Goal: Task Accomplishment & Management: Manage account settings

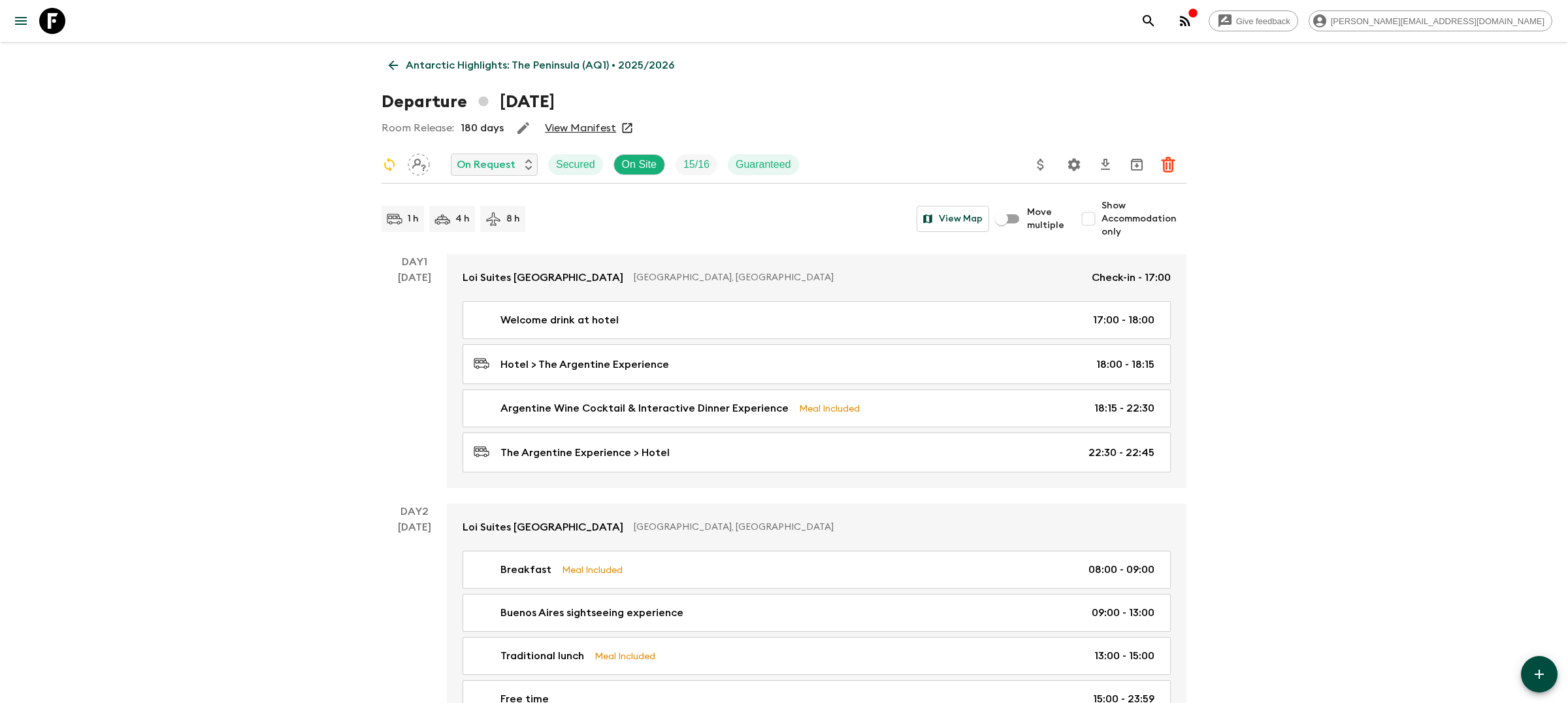
click at [1277, 34] on div "Give feedback [PERSON_NAME][EMAIL_ADDRESS][DOMAIN_NAME]" at bounding box center [784, 21] width 1568 height 42
click at [1154, 21] on icon "search adventures" at bounding box center [1149, 21] width 11 height 11
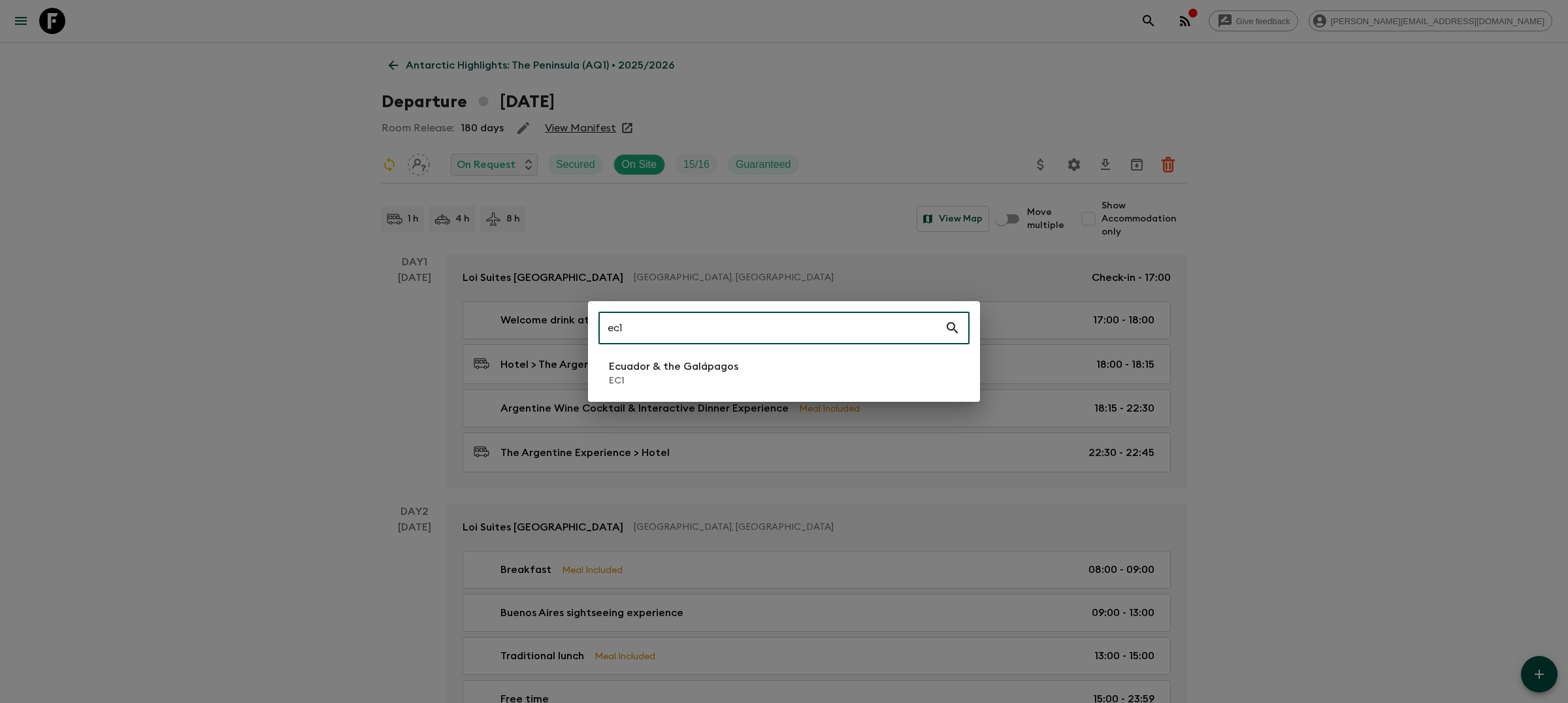
type input "ec1"
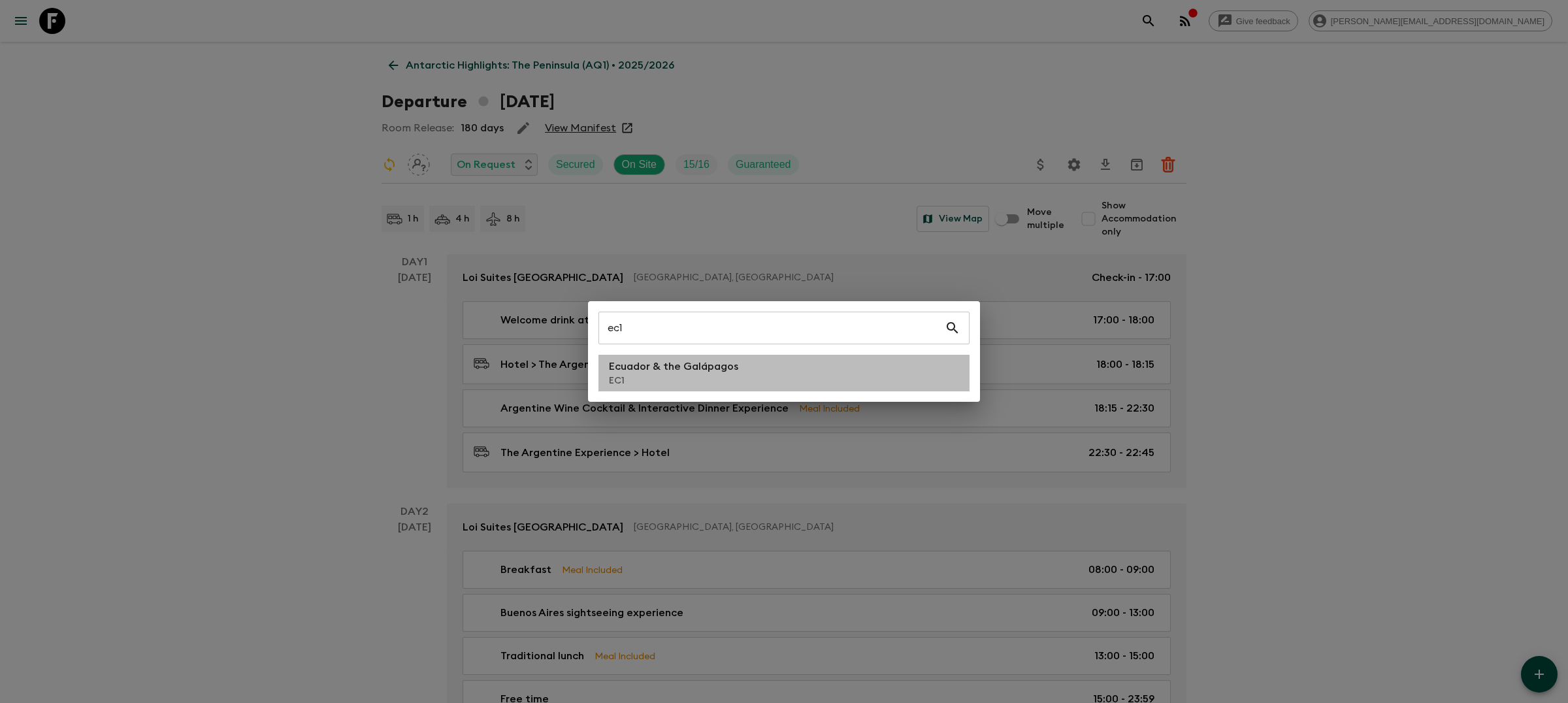
click at [698, 362] on p "Ecuador & the Galápagos" at bounding box center [673, 367] width 129 height 16
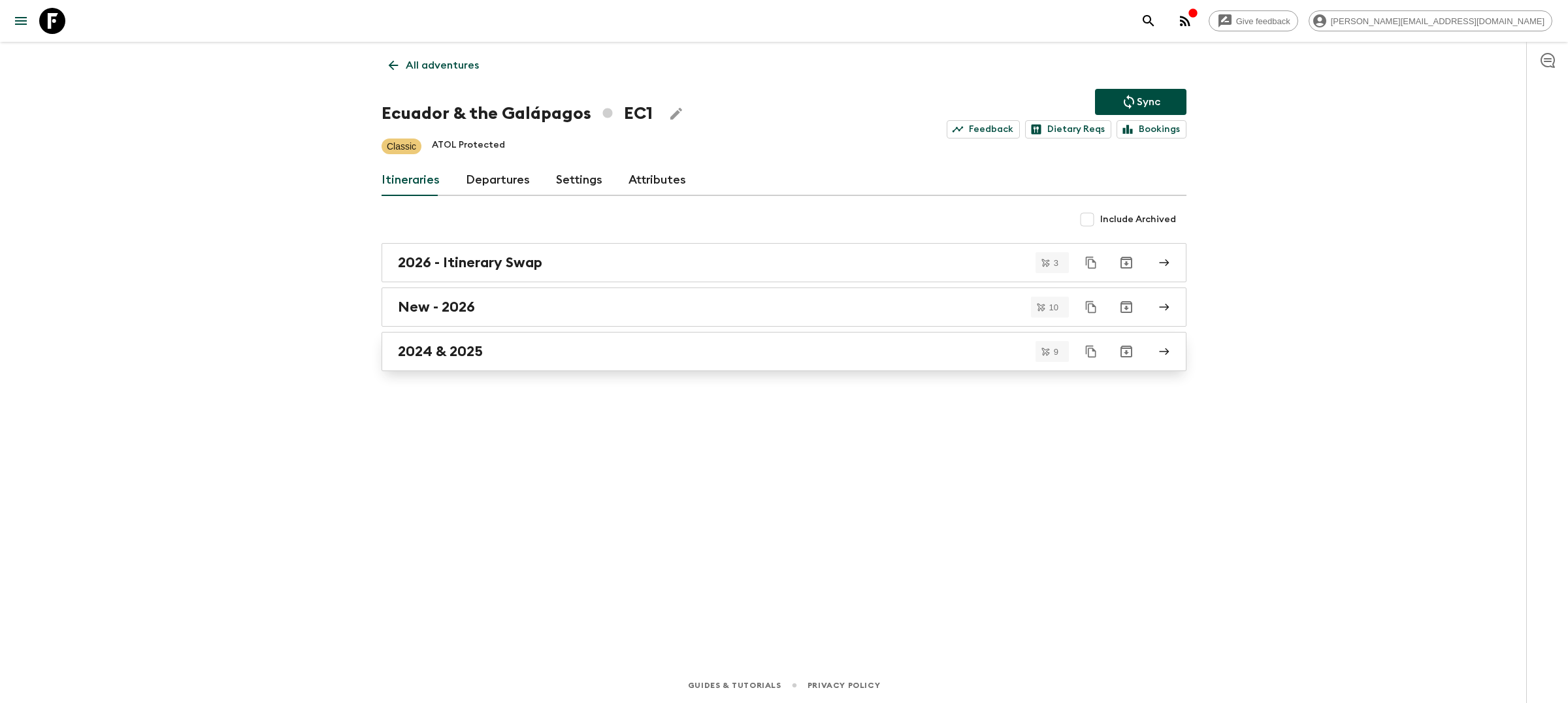
click at [541, 350] on div "2024 & 2025" at bounding box center [771, 351] width 748 height 17
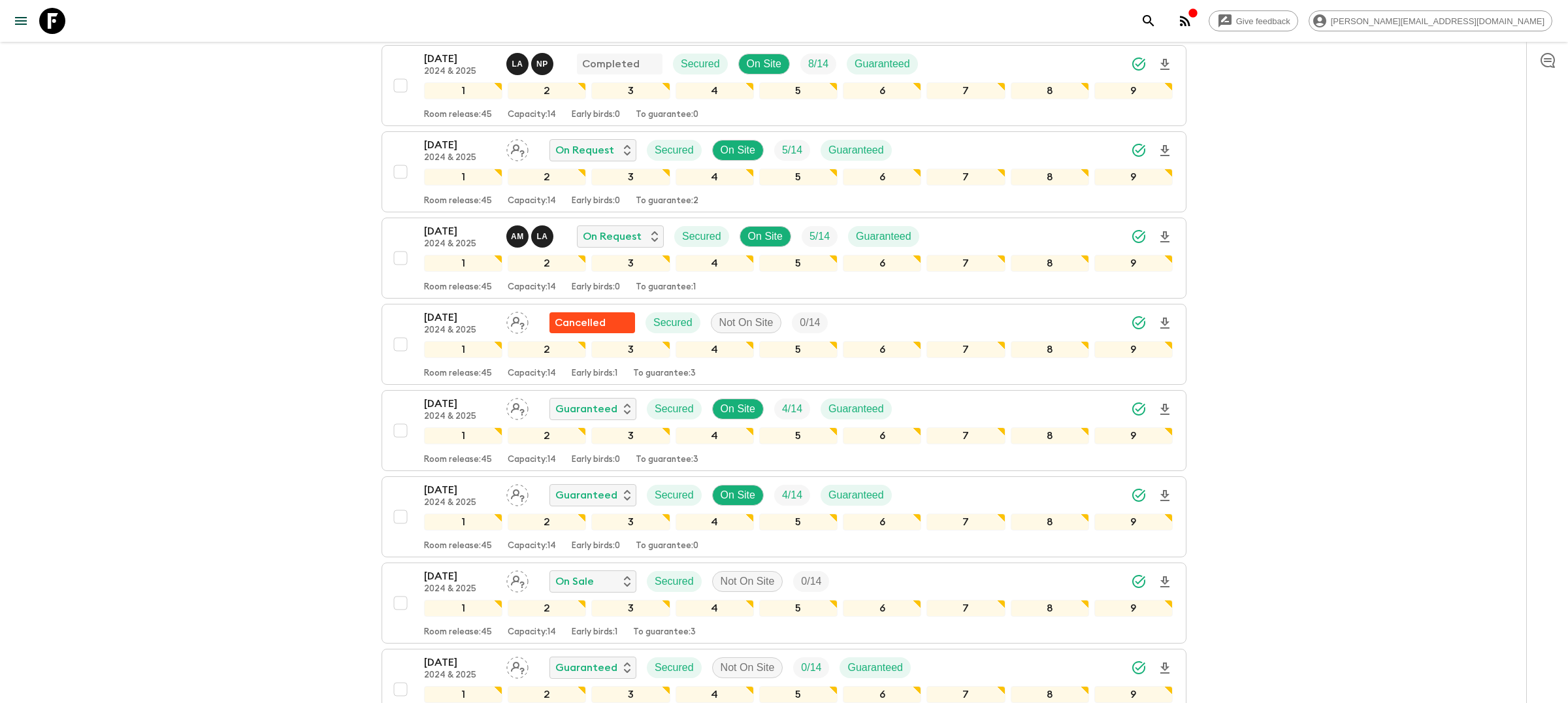
scroll to position [209, 0]
click at [950, 230] on div "[DATE] 2024 & 2025 A M L A On Request Secured On Site 5 / 14 Guaranteed" at bounding box center [798, 237] width 749 height 26
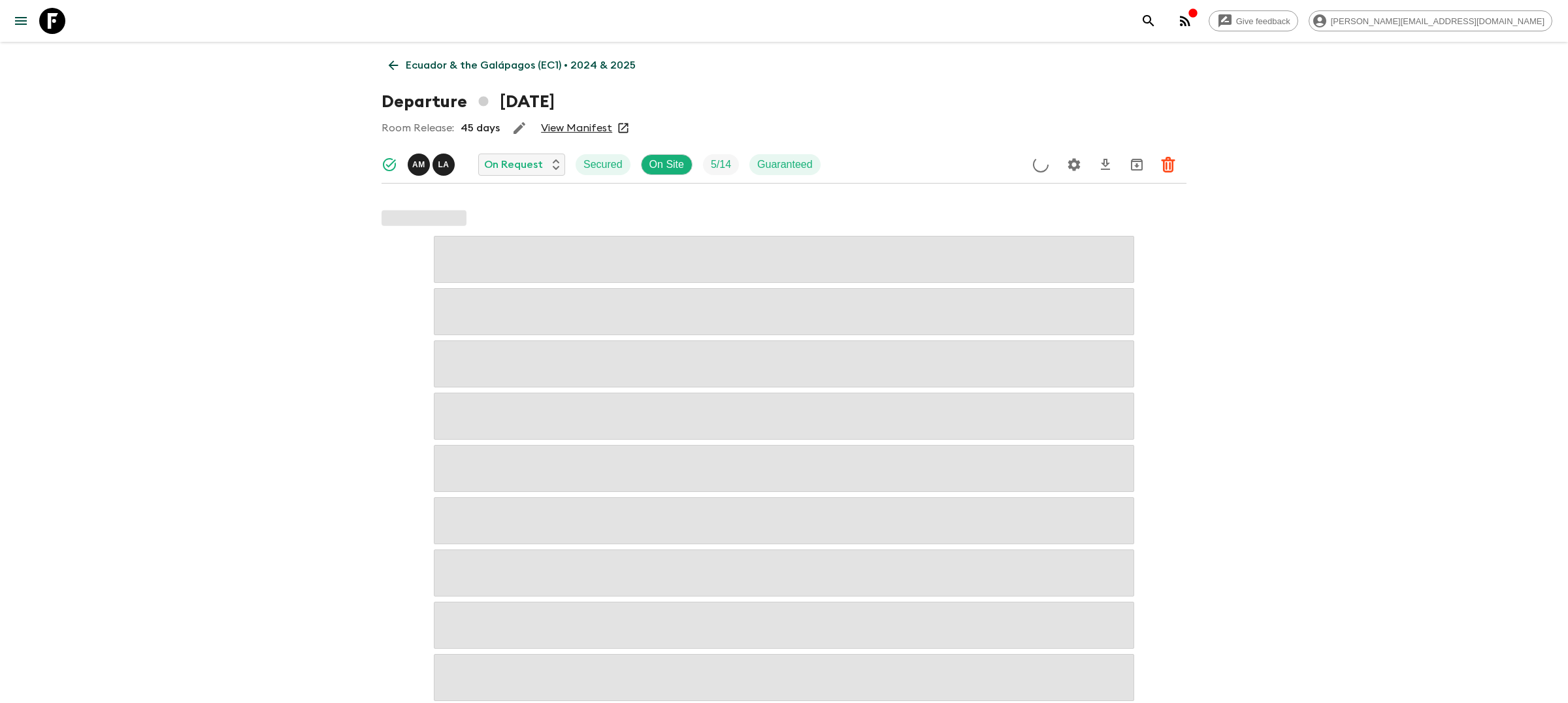
click at [1080, 162] on icon "Settings" at bounding box center [1074, 165] width 16 height 16
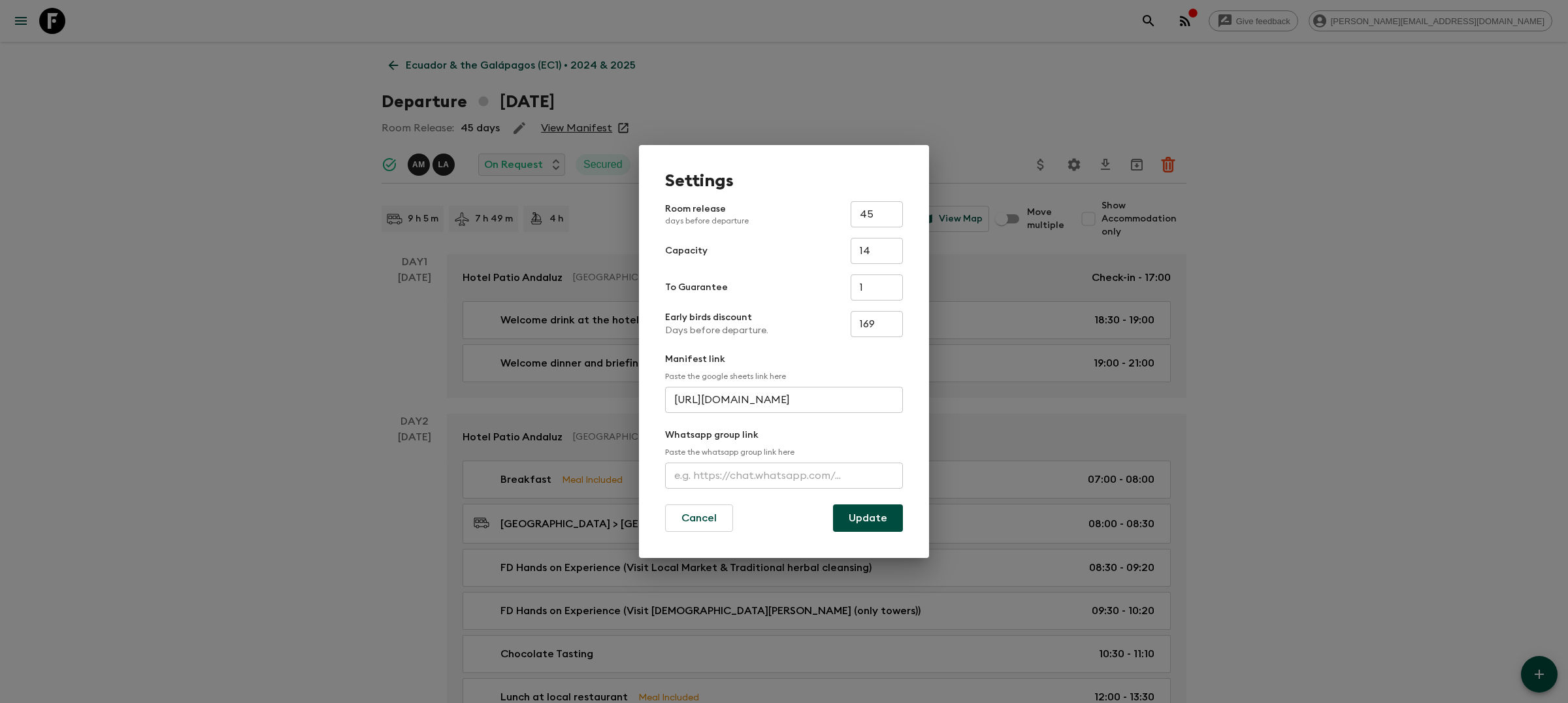
click at [722, 464] on input "text" at bounding box center [784, 476] width 238 height 26
paste input "[URL][DOMAIN_NAME]"
type input "[URL][DOMAIN_NAME]"
click at [854, 525] on button "Update" at bounding box center [868, 518] width 70 height 28
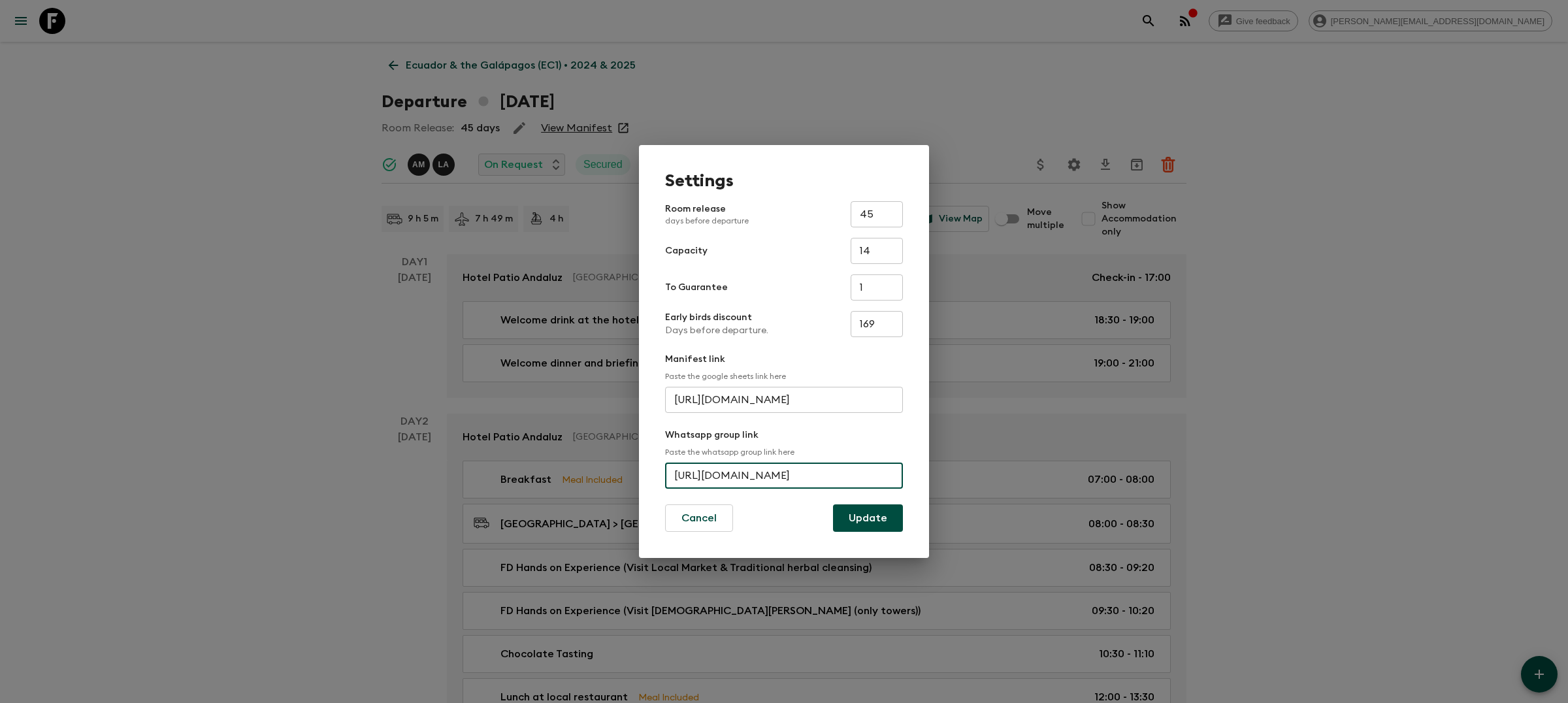
scroll to position [0, 0]
